Goal: Transaction & Acquisition: Purchase product/service

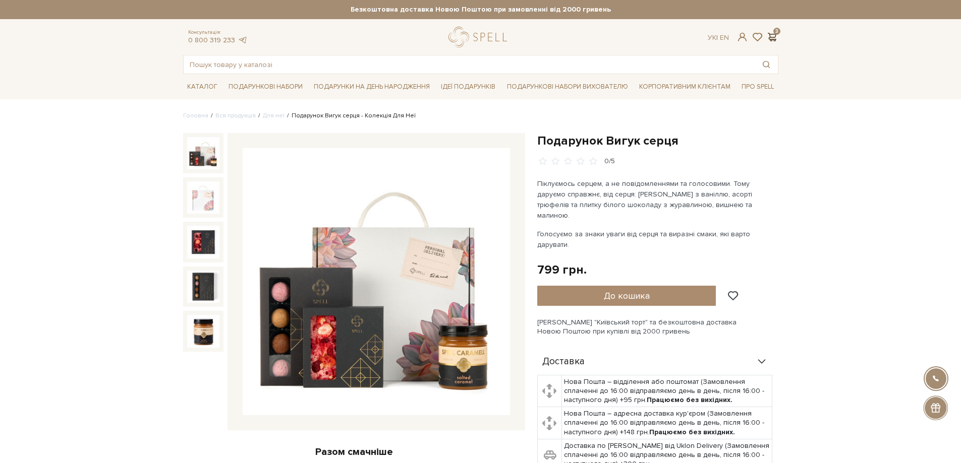
click at [775, 38] on span at bounding box center [772, 37] width 12 height 11
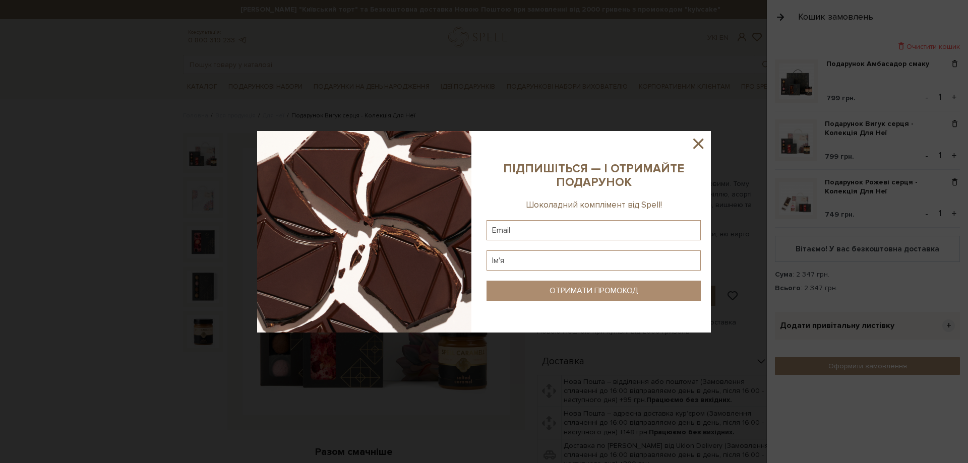
click at [833, 62] on div at bounding box center [484, 231] width 968 height 463
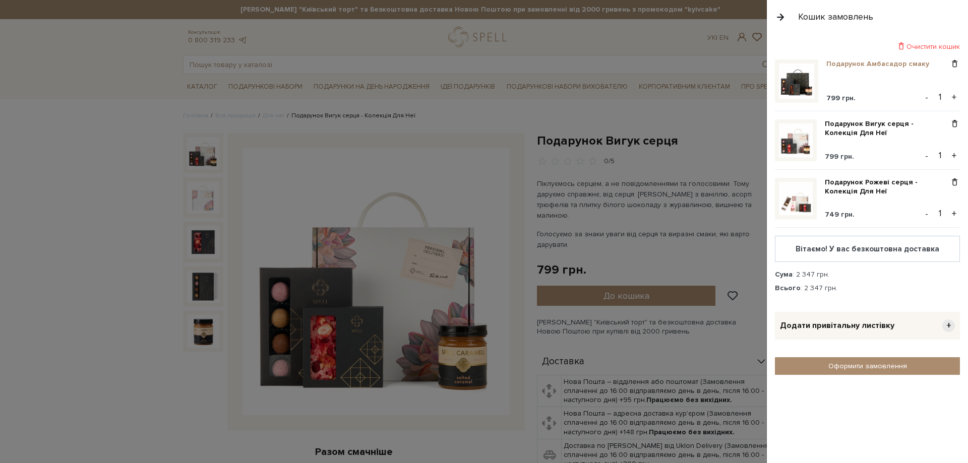
click at [859, 66] on link "Подарунок Амбасадор смаку" at bounding box center [882, 64] width 110 height 9
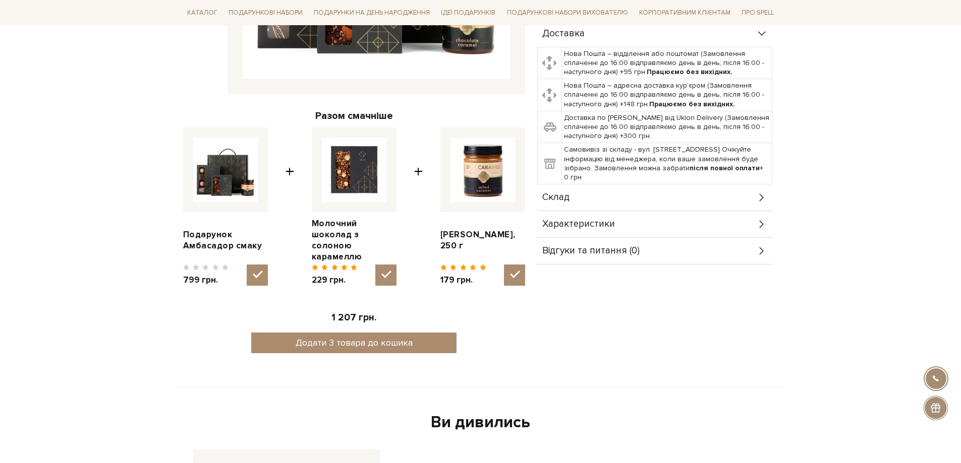
scroll to position [353, 0]
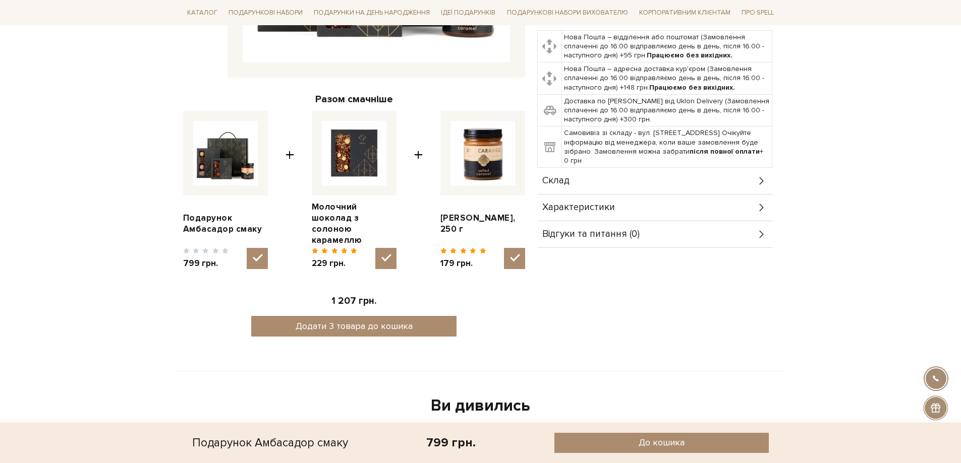
click at [754, 168] on div "Склад" at bounding box center [654, 181] width 235 height 26
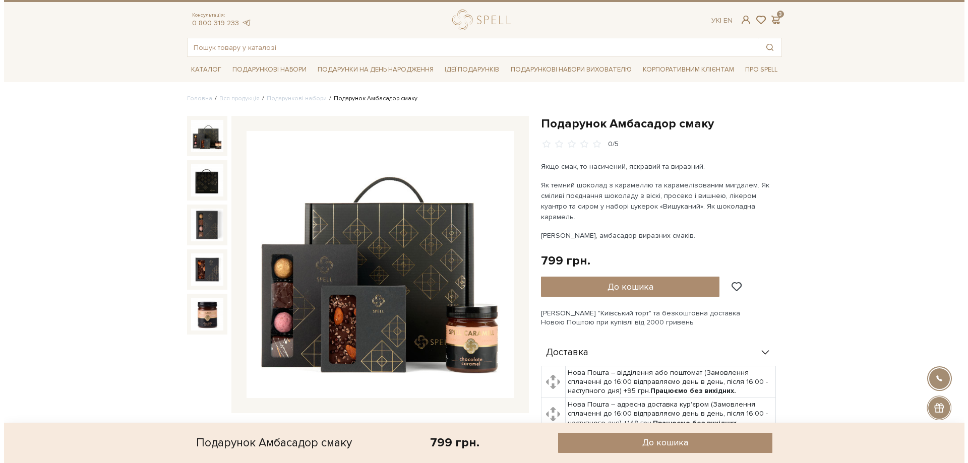
scroll to position [0, 0]
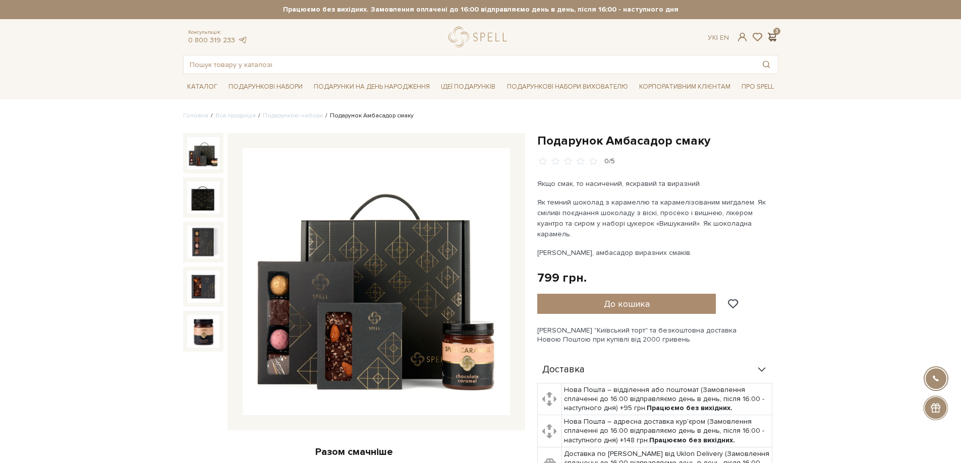
click at [775, 35] on span at bounding box center [772, 37] width 12 height 11
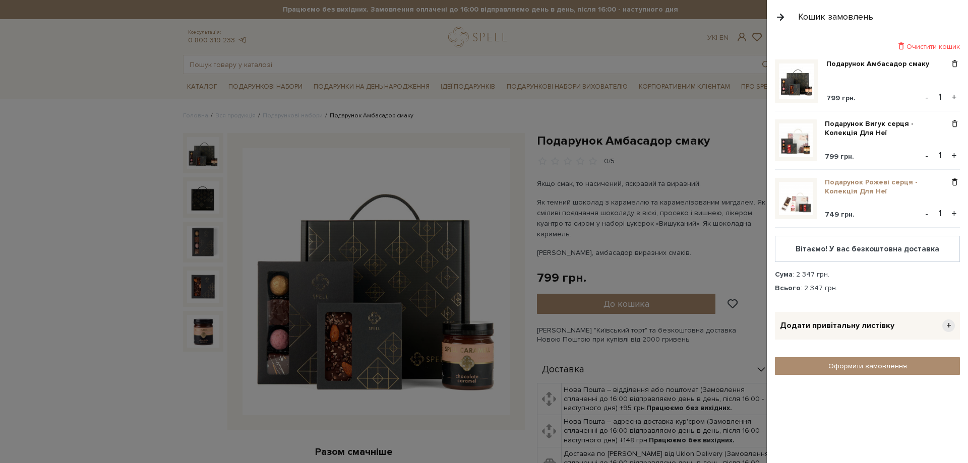
click at [863, 194] on link "Подарунок Рожеві серця - Колекція Для Неї" at bounding box center [887, 187] width 125 height 18
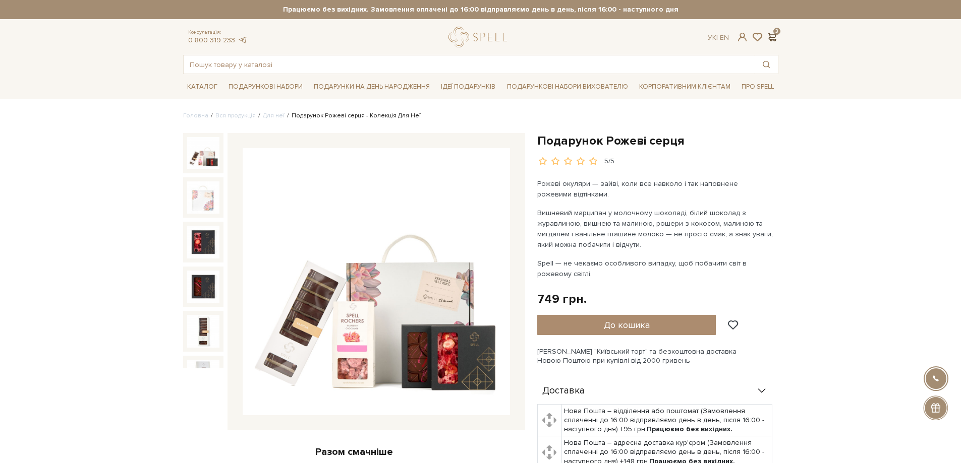
click at [775, 39] on span at bounding box center [772, 37] width 12 height 11
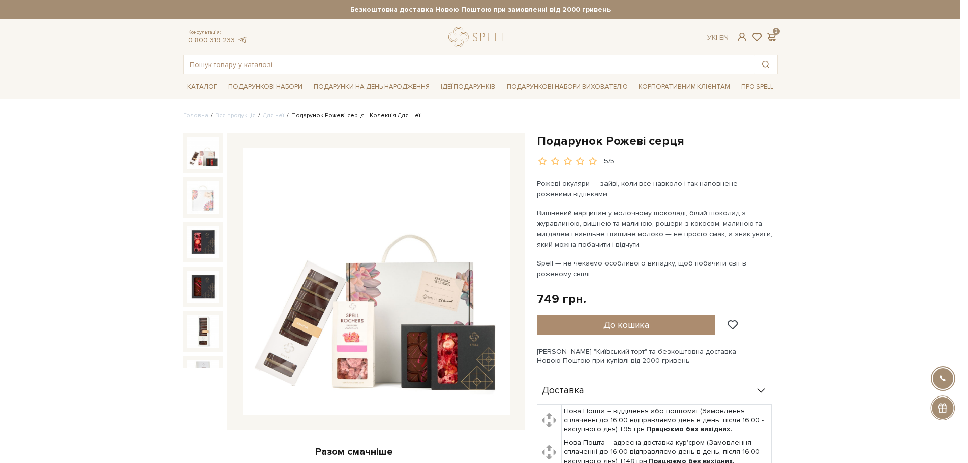
click at [677, 292] on div at bounding box center [484, 231] width 968 height 463
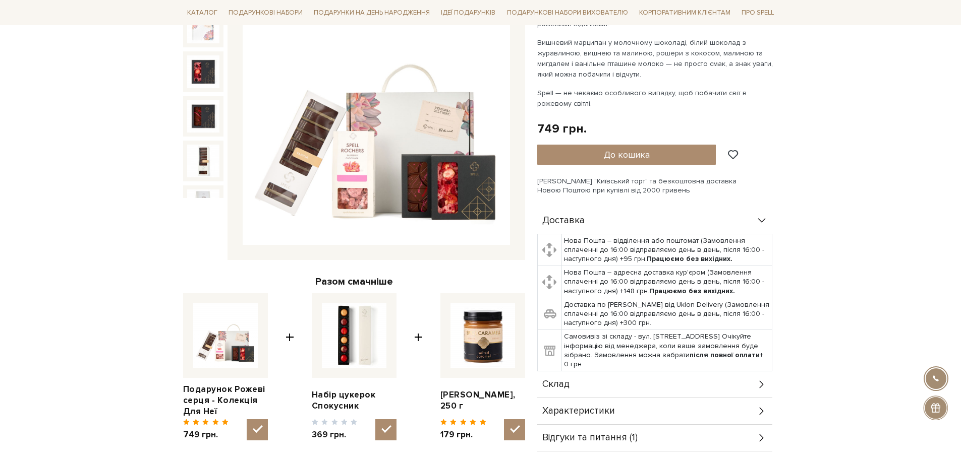
scroll to position [202, 0]
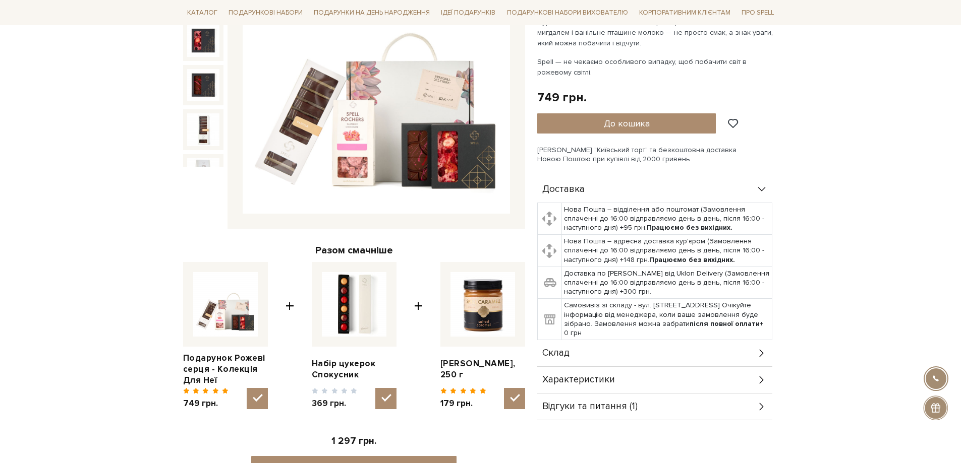
click at [746, 367] on div "Характеристики" at bounding box center [654, 380] width 235 height 26
click at [753, 352] on div "Склад" at bounding box center [654, 353] width 235 height 26
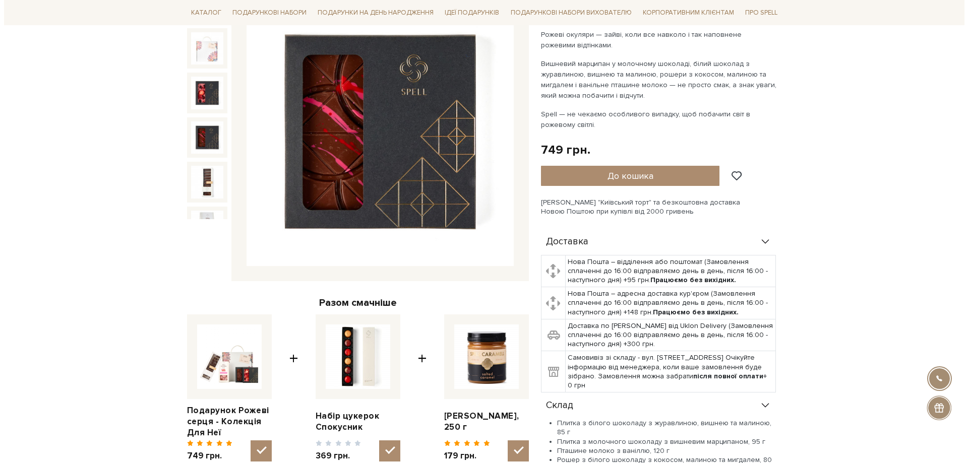
scroll to position [0, 0]
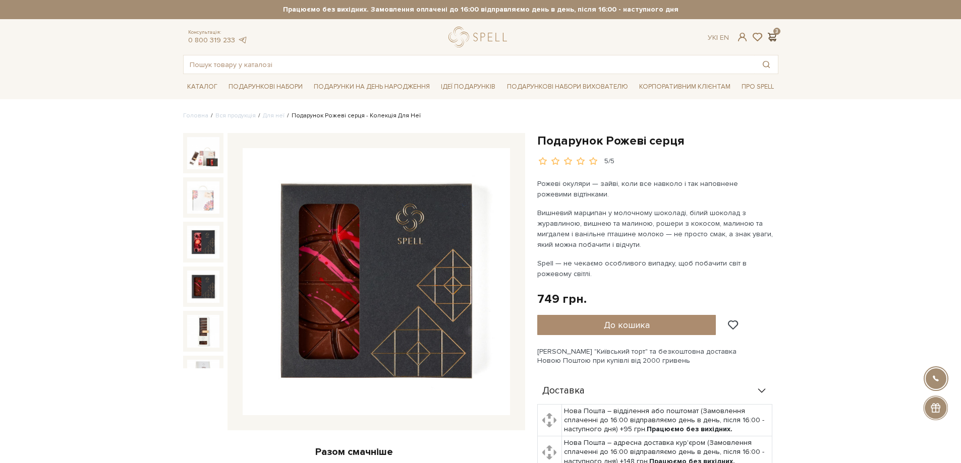
click at [775, 38] on span at bounding box center [772, 37] width 12 height 11
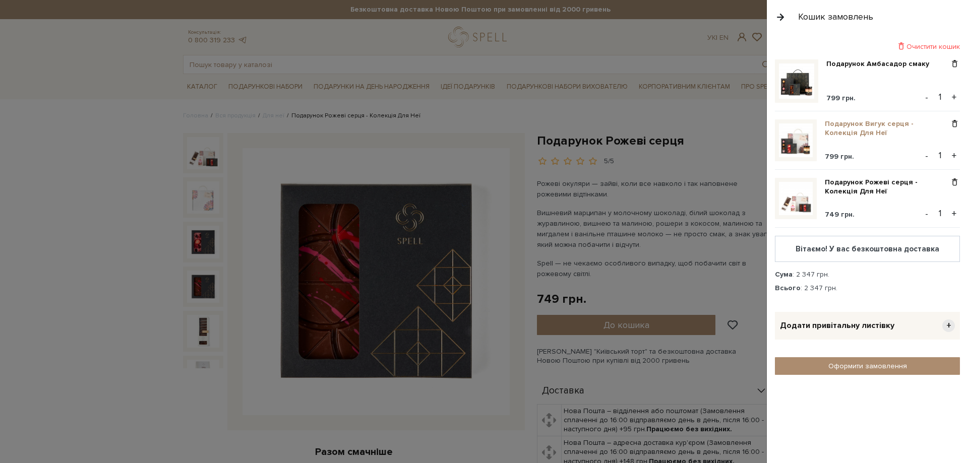
click at [899, 125] on link "Подарунок Вигук серця - Колекція Для Неї" at bounding box center [887, 129] width 125 height 18
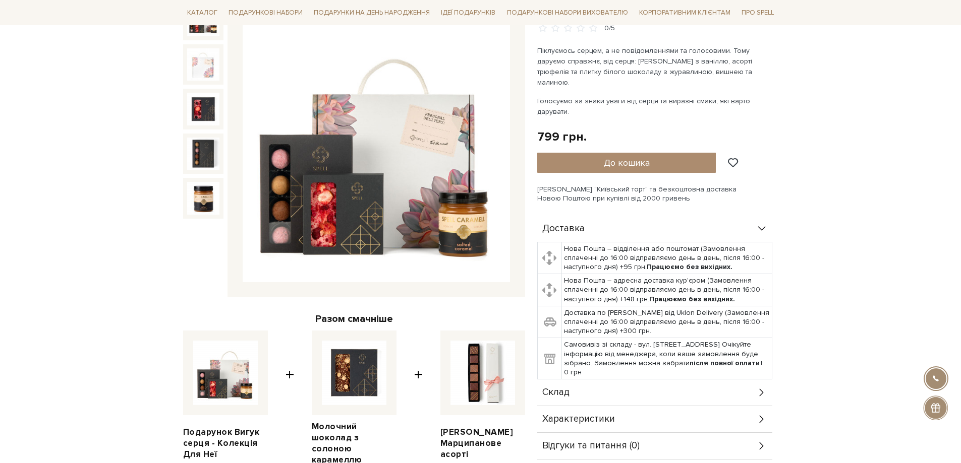
scroll to position [202, 0]
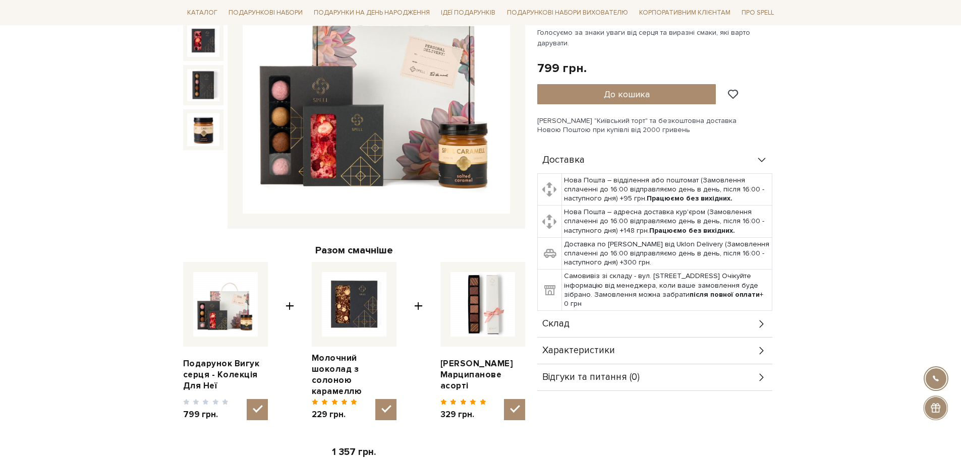
click at [756, 311] on div "Склад" at bounding box center [654, 324] width 235 height 26
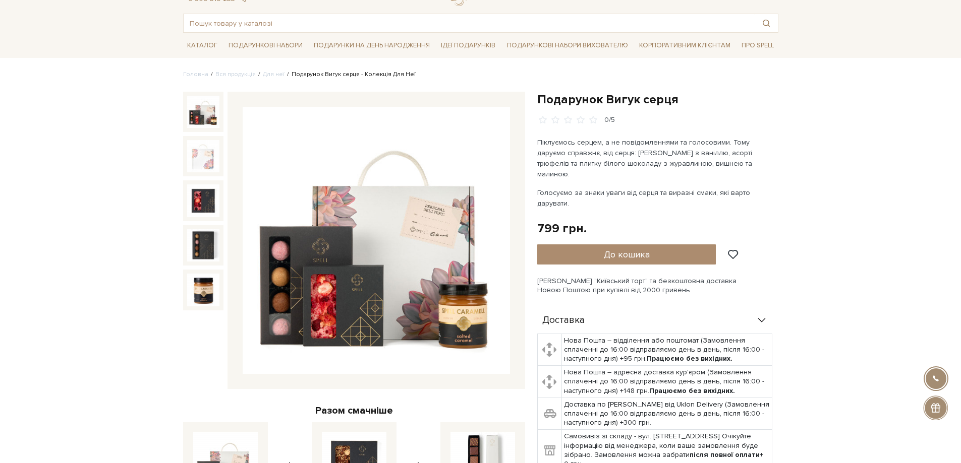
scroll to position [0, 0]
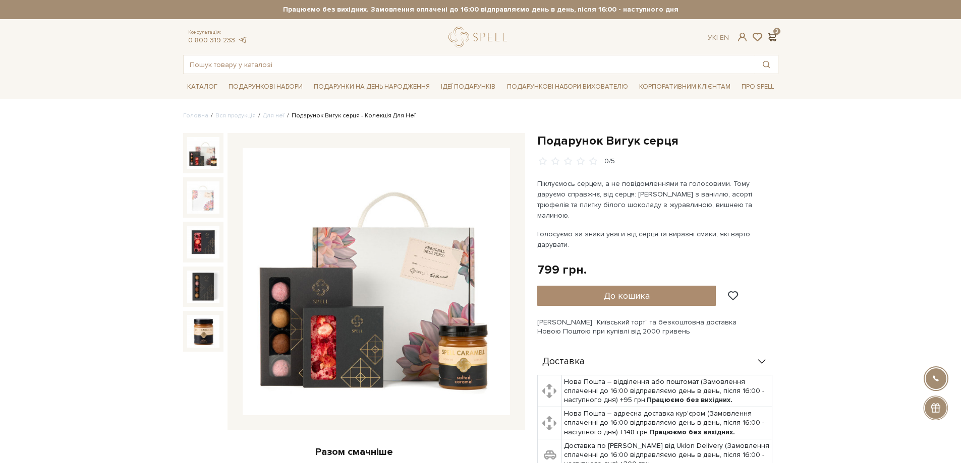
click at [771, 38] on span at bounding box center [772, 37] width 12 height 11
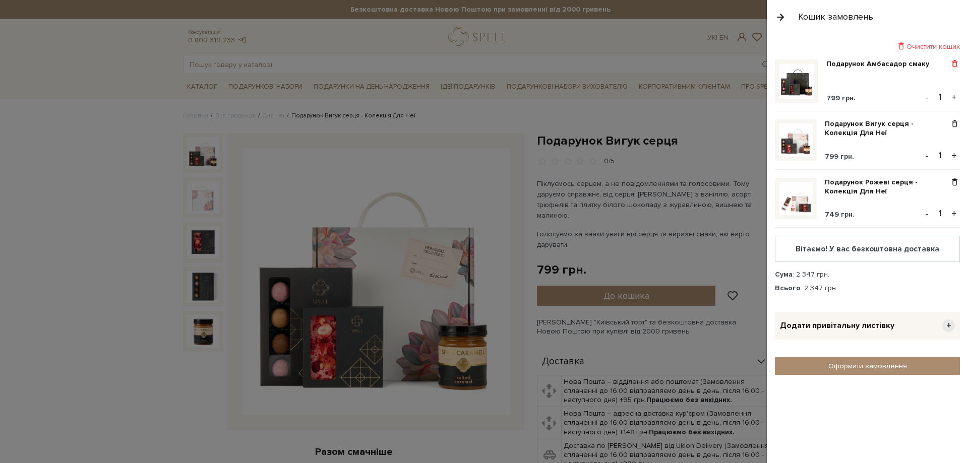
click at [954, 62] on span at bounding box center [955, 64] width 11 height 9
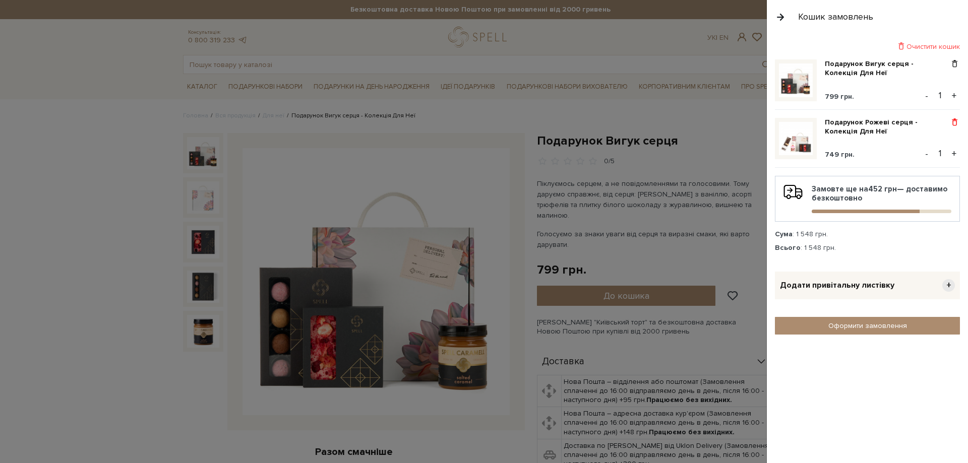
click at [956, 123] on span at bounding box center [955, 122] width 11 height 9
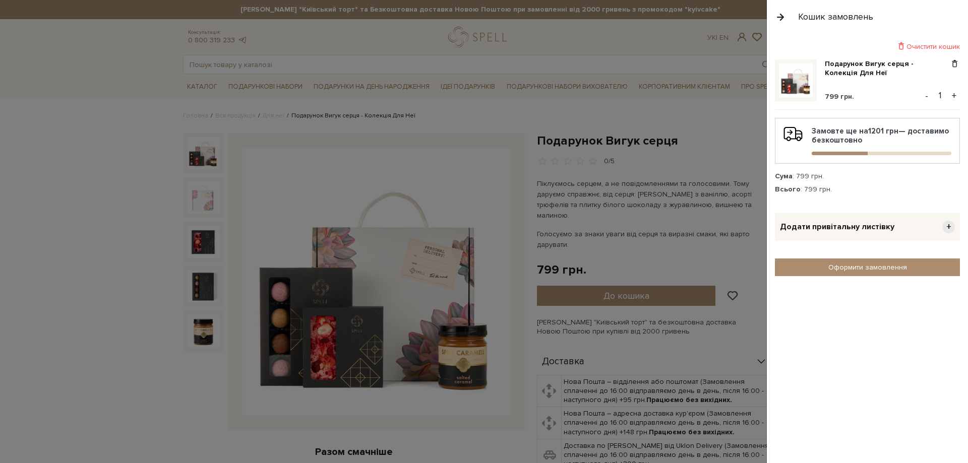
click at [949, 228] on span "+" at bounding box center [949, 227] width 13 height 13
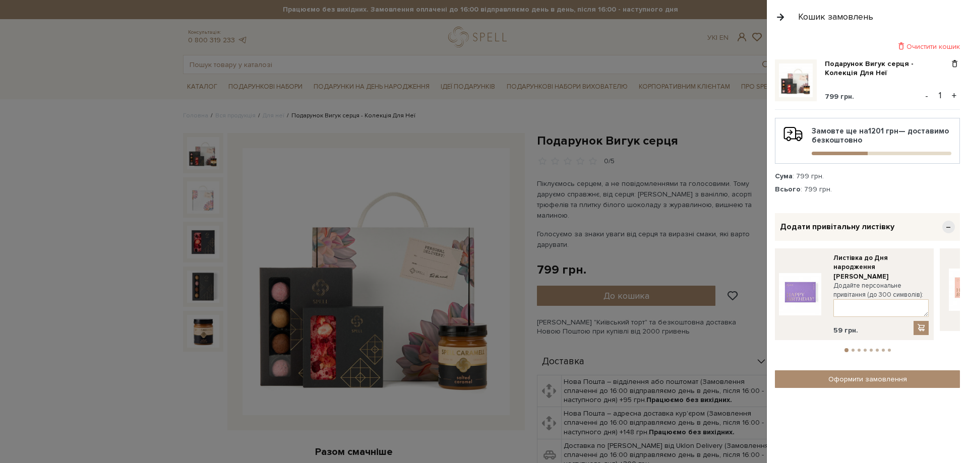
click at [853, 344] on ul "1 2 3 4 5 6 7 8" at bounding box center [867, 348] width 185 height 9
click at [853, 349] on button "2" at bounding box center [853, 350] width 3 height 3
click at [860, 349] on button "3" at bounding box center [859, 350] width 3 height 3
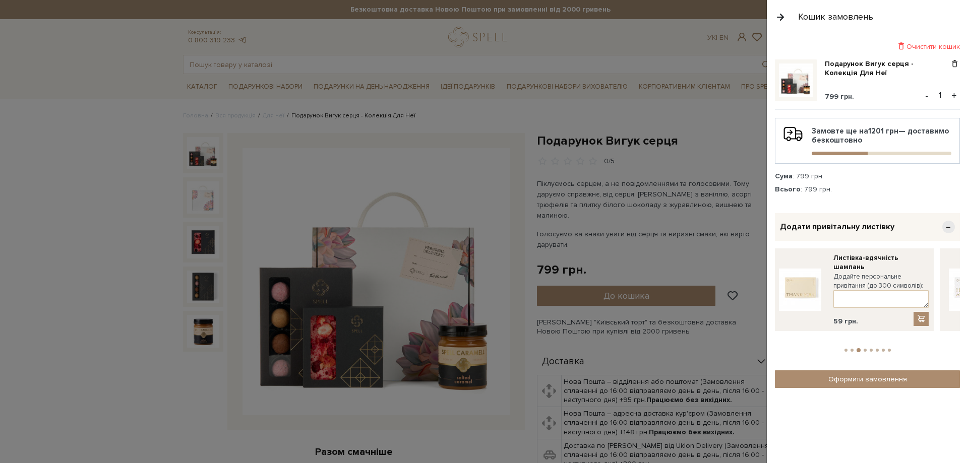
click at [865, 349] on button "4" at bounding box center [865, 350] width 3 height 3
click at [871, 349] on button "5" at bounding box center [871, 350] width 3 height 3
click at [878, 349] on button "6" at bounding box center [877, 350] width 3 height 3
click at [883, 349] on button "7" at bounding box center [883, 350] width 3 height 3
click at [891, 349] on button "8" at bounding box center [889, 350] width 3 height 3
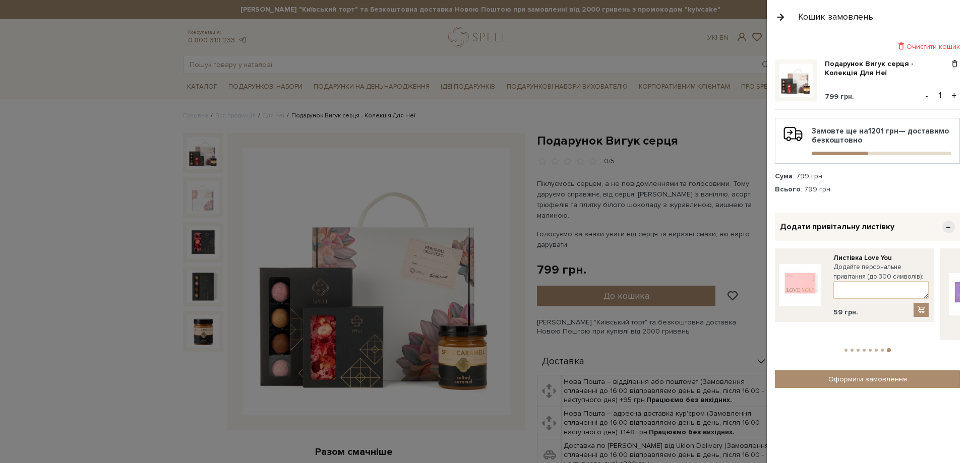
click at [952, 227] on span "−" at bounding box center [949, 227] width 13 height 13
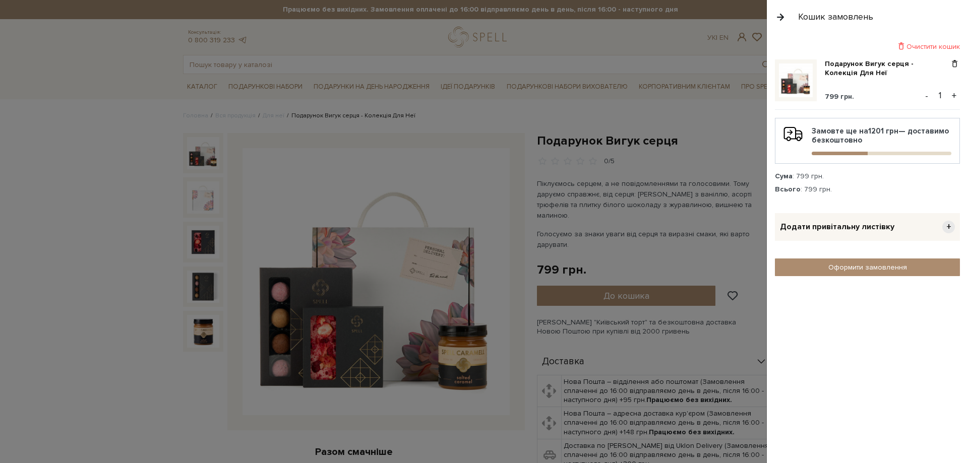
click at [60, 65] on div at bounding box center [484, 231] width 968 height 463
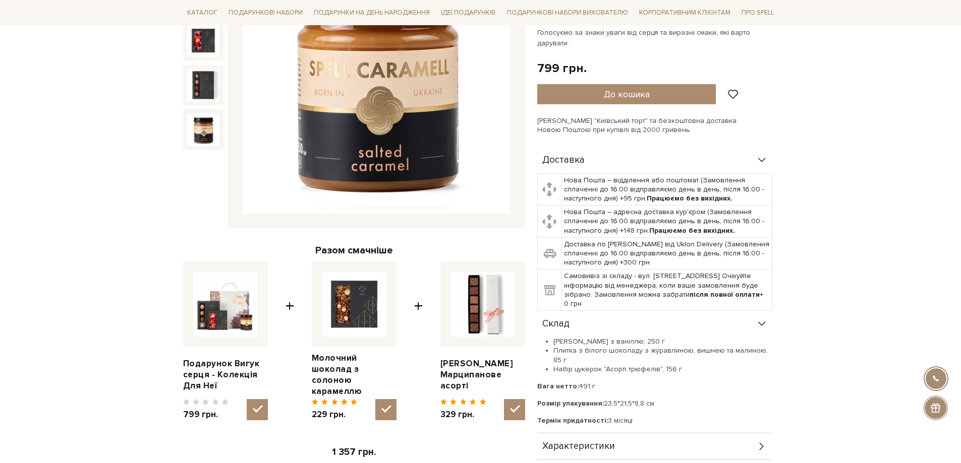
scroll to position [101, 0]
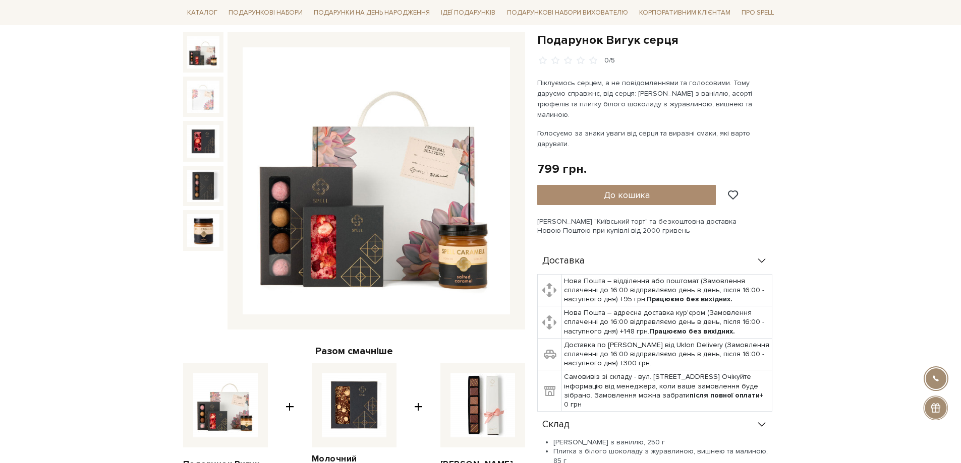
click at [199, 59] on img at bounding box center [203, 52] width 32 height 32
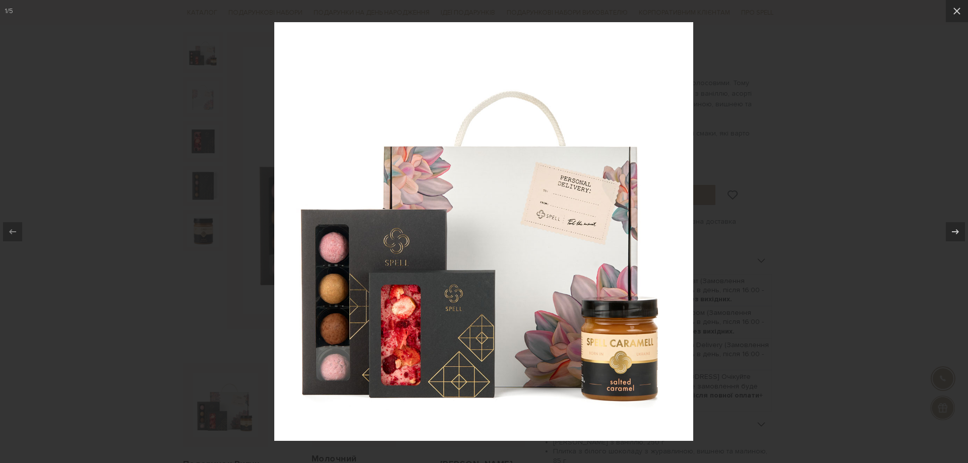
click at [933, 167] on div at bounding box center [484, 231] width 968 height 463
